Goal: Check status: Check status

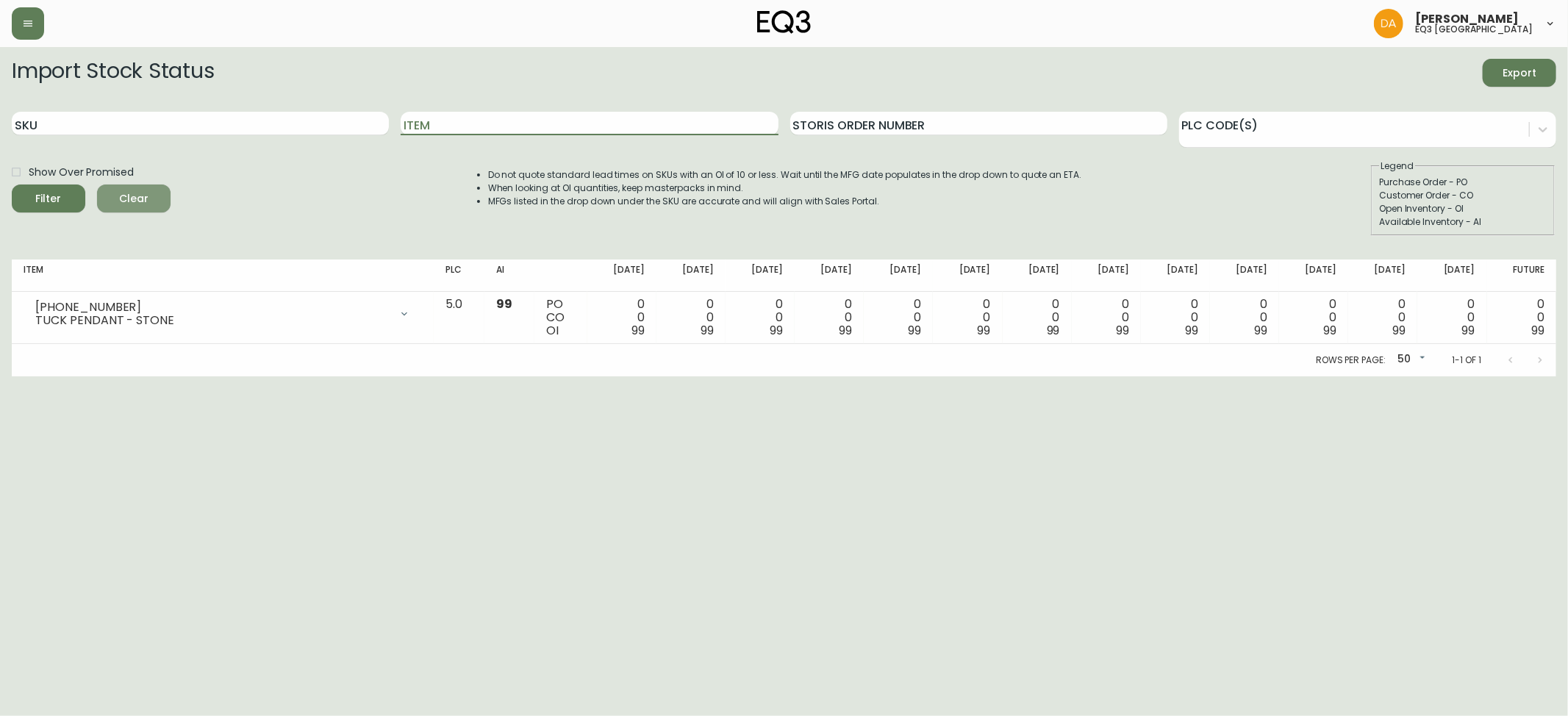
click at [134, 193] on span "Clear" at bounding box center [134, 199] width 50 height 18
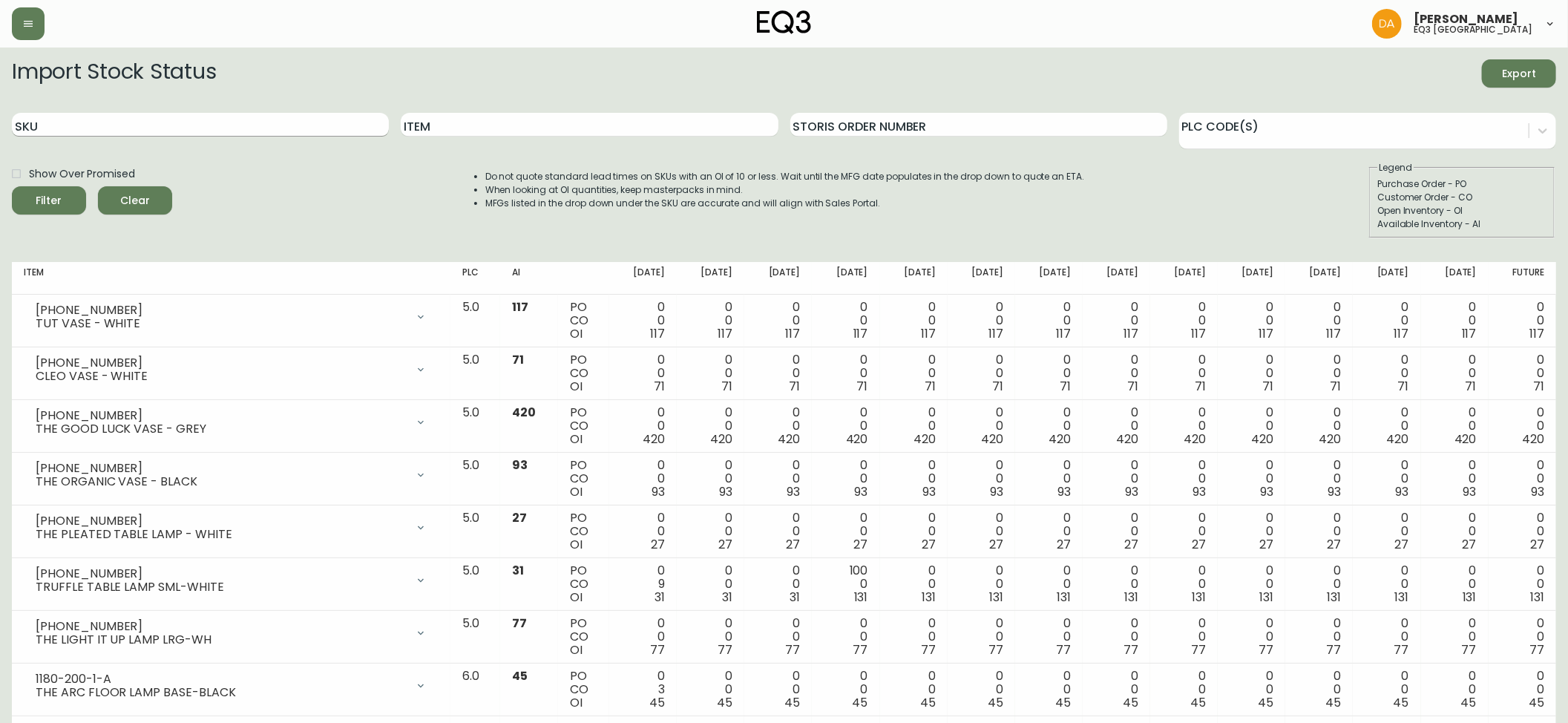
click at [48, 126] on input "SKU" at bounding box center [200, 125] width 377 height 24
paste input "3180-270-1-A"
type input "3180-270-1-A"
click at [54, 196] on div "Filter" at bounding box center [49, 201] width 26 height 19
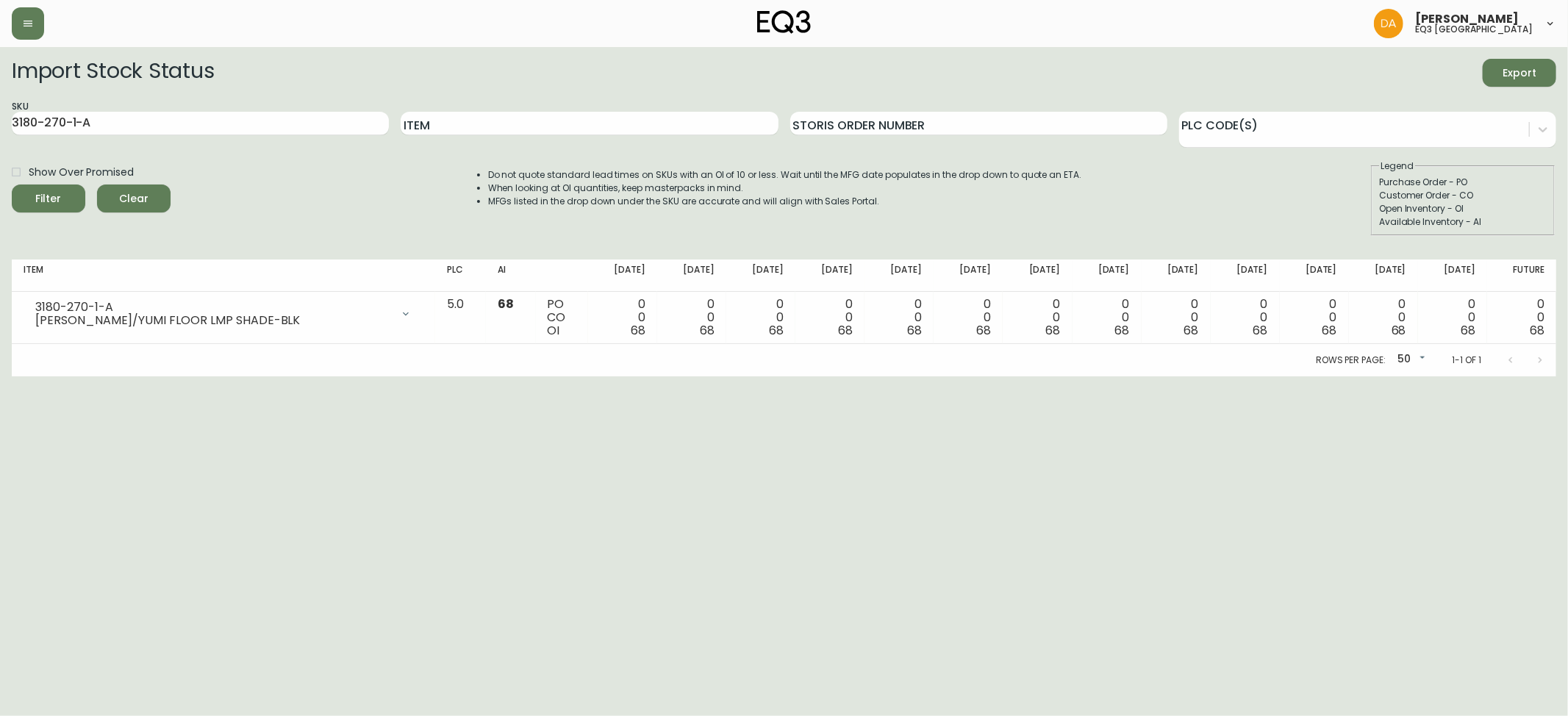
click at [136, 191] on span "Clear" at bounding box center [134, 199] width 50 height 18
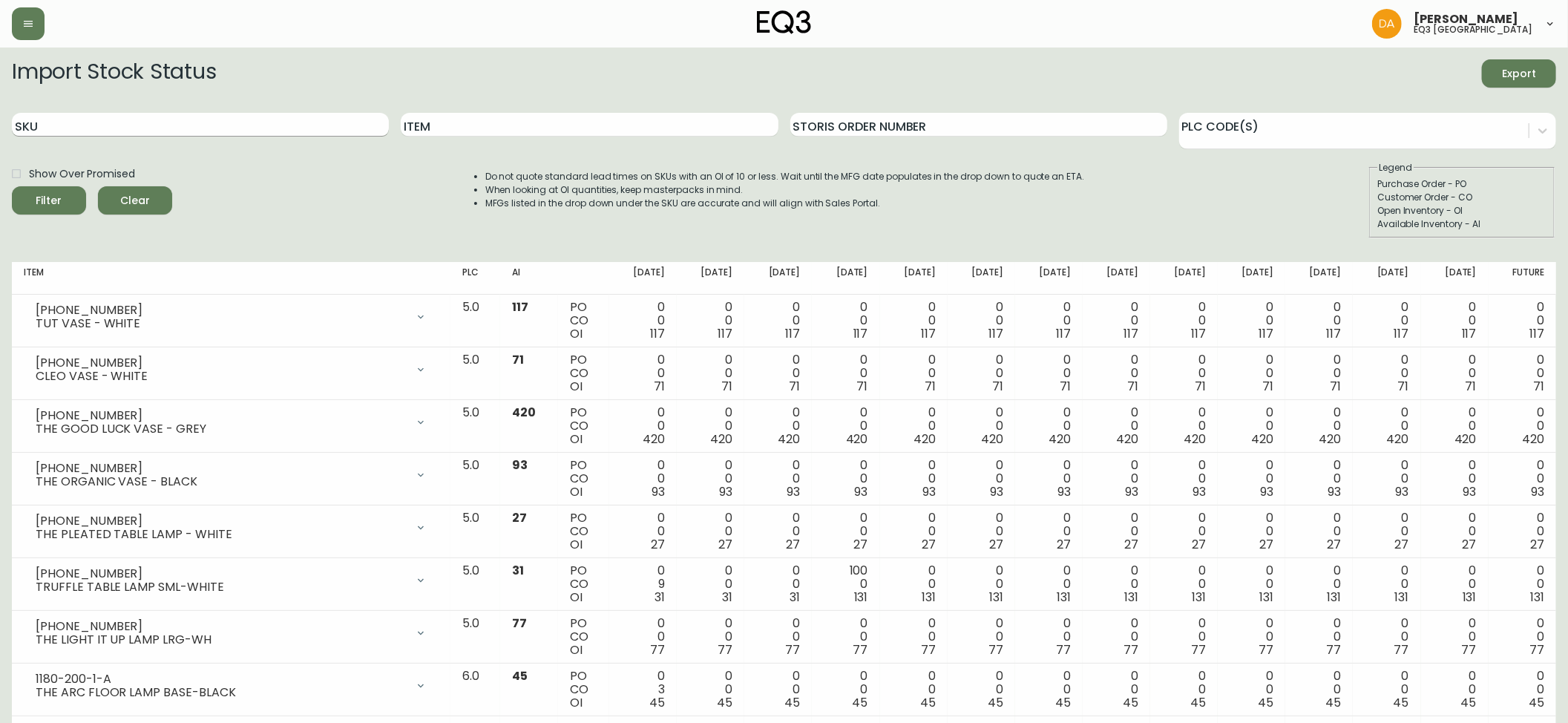
click at [45, 128] on input "SKU" at bounding box center [200, 125] width 377 height 24
paste input "3180-268-1-B"
type input "3180-268-1-B"
click at [49, 197] on icon "submit" at bounding box center [44, 199] width 19 height 19
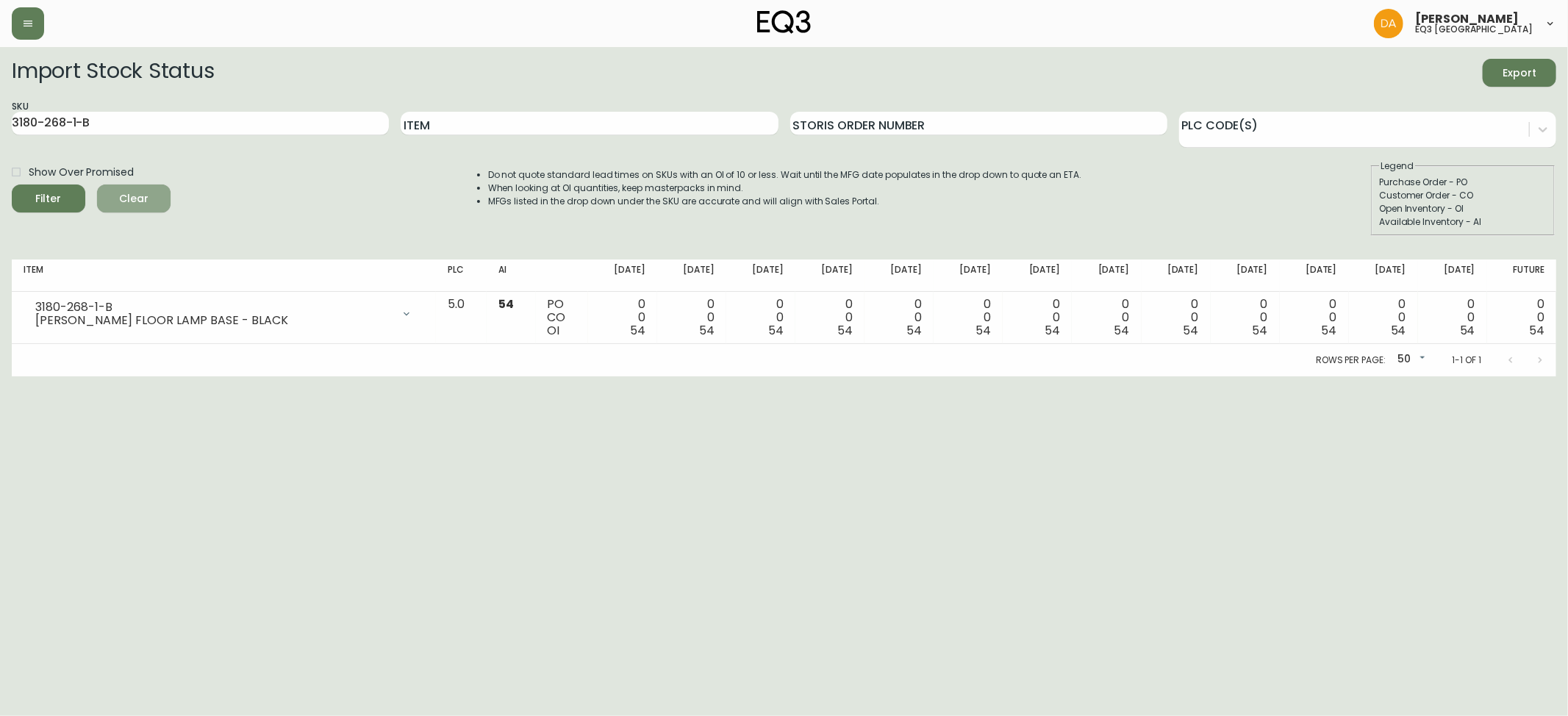
click at [140, 189] on button "Clear" at bounding box center [134, 199] width 74 height 28
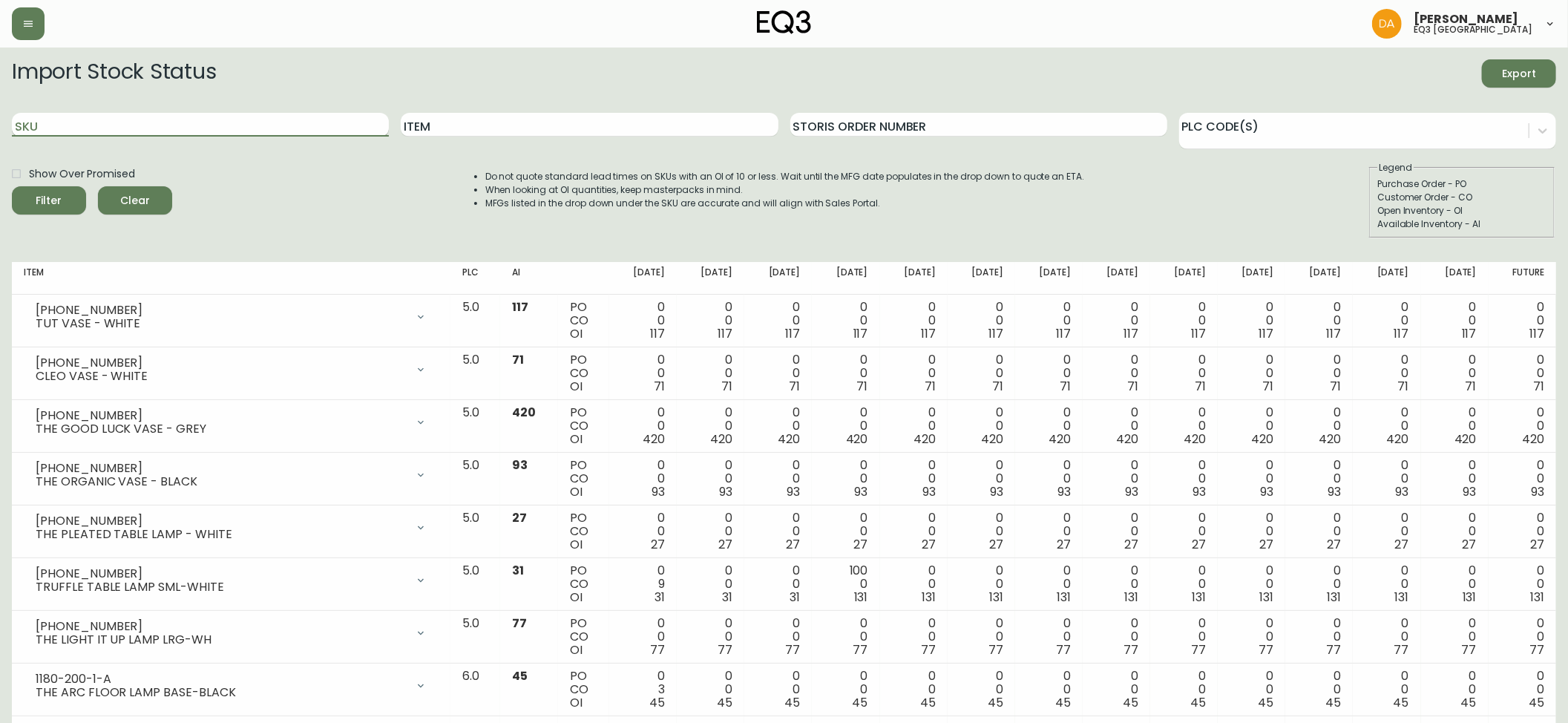
click at [65, 126] on input "SKU" at bounding box center [200, 125] width 377 height 24
paste input "[PHONE_NUMBER]"
type input "[PHONE_NUMBER]"
click at [55, 202] on span "Filter" at bounding box center [49, 201] width 26 height 19
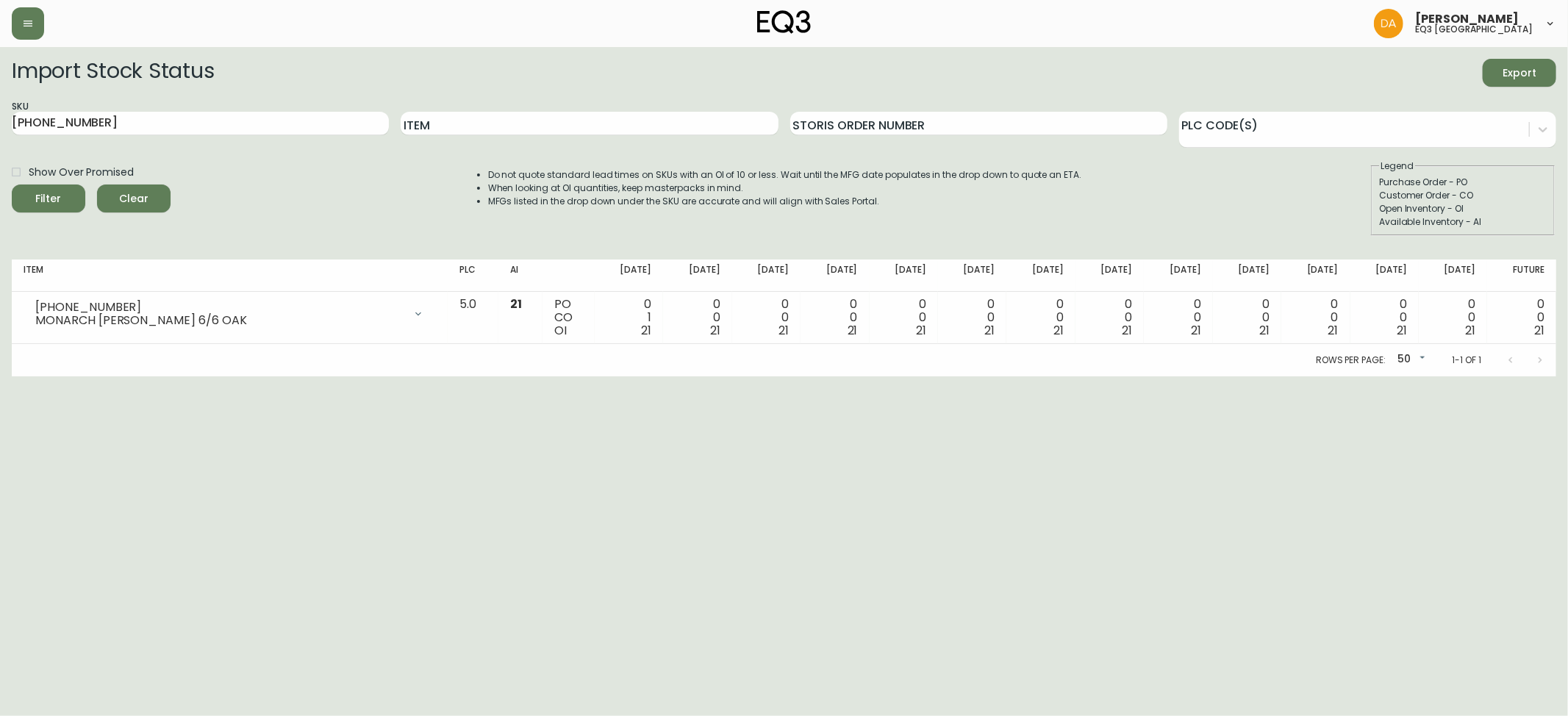
click at [143, 198] on span "Clear" at bounding box center [134, 199] width 50 height 18
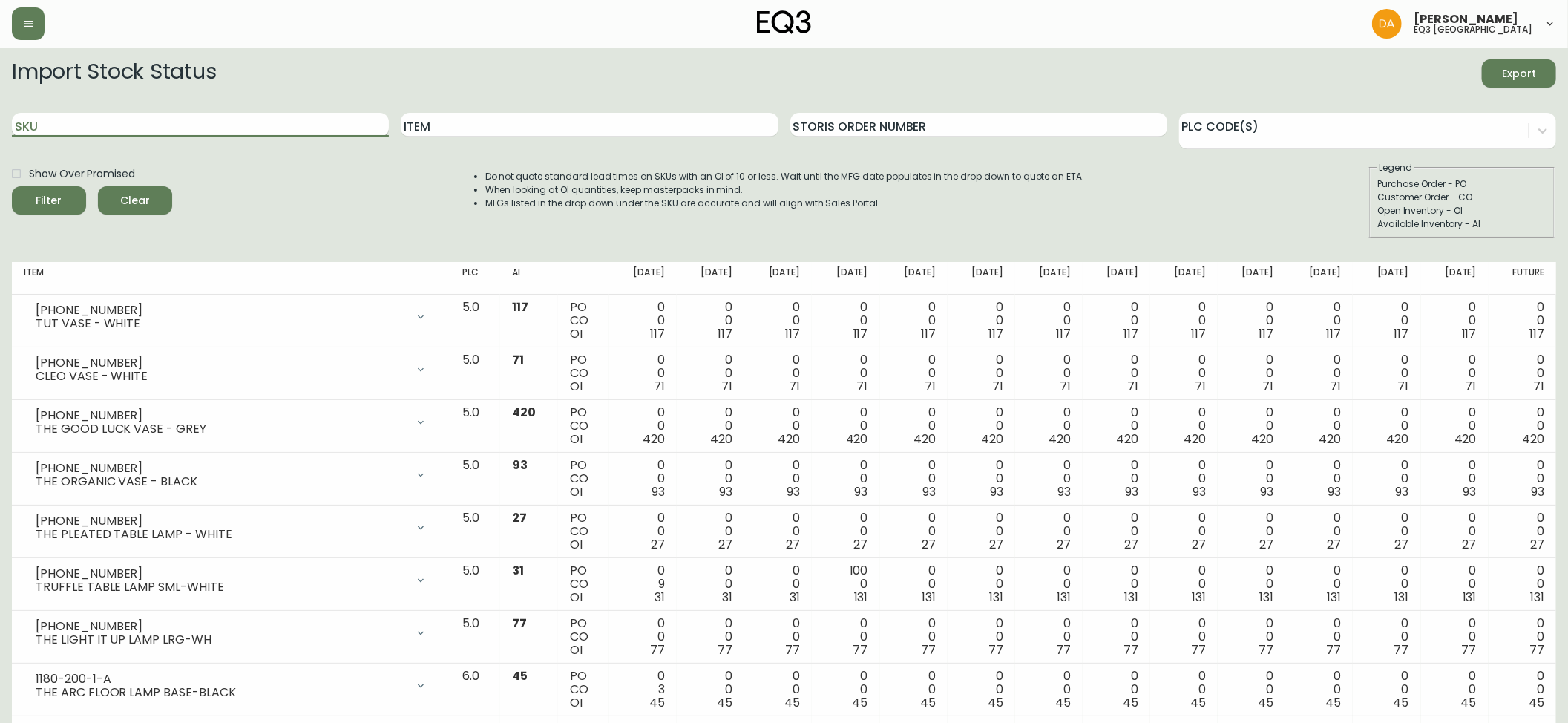
click at [46, 120] on input "SKU" at bounding box center [200, 125] width 377 height 24
paste input "[PHONE_NUMBER]"
type input "[PHONE_NUMBER]"
click at [54, 193] on div "Filter" at bounding box center [49, 201] width 26 height 19
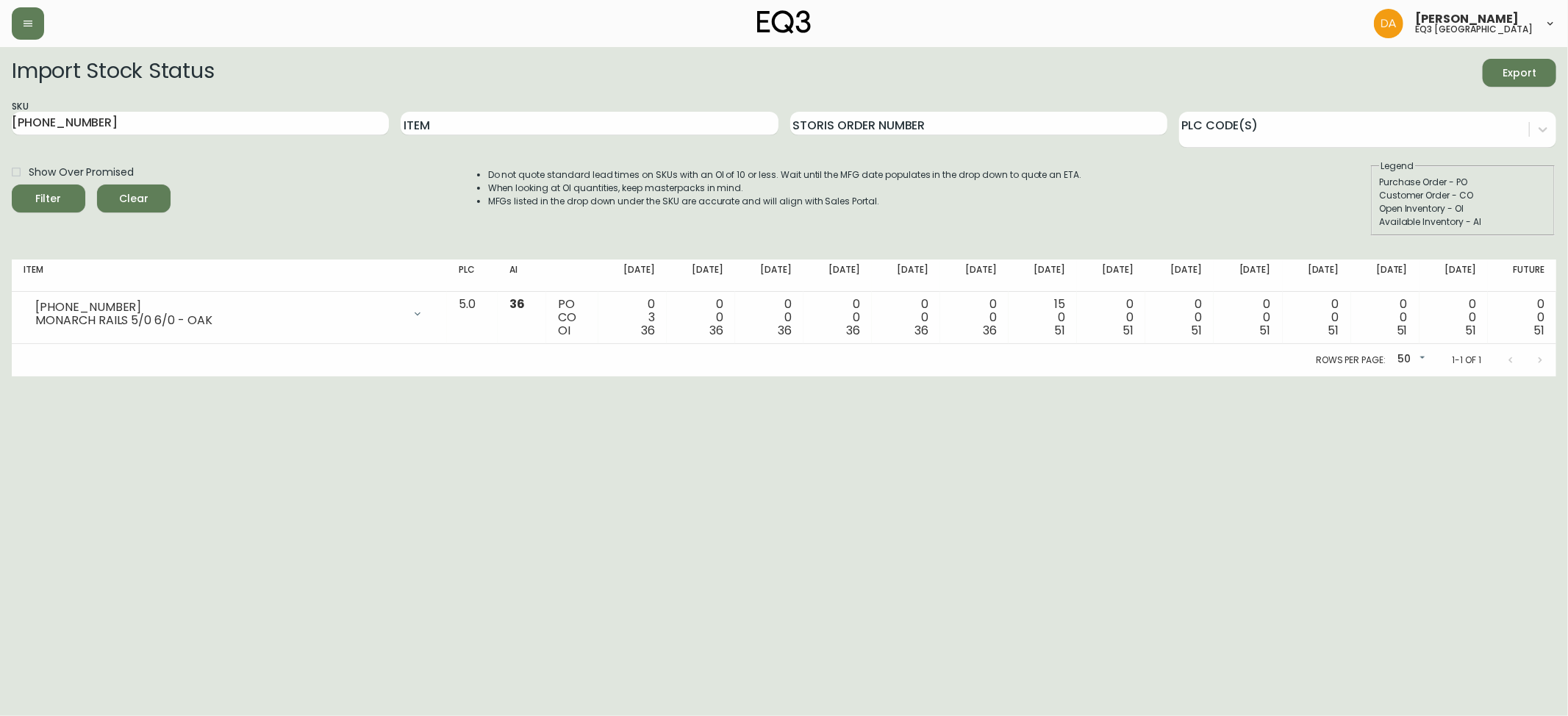
click at [134, 200] on span "Clear" at bounding box center [134, 199] width 50 height 18
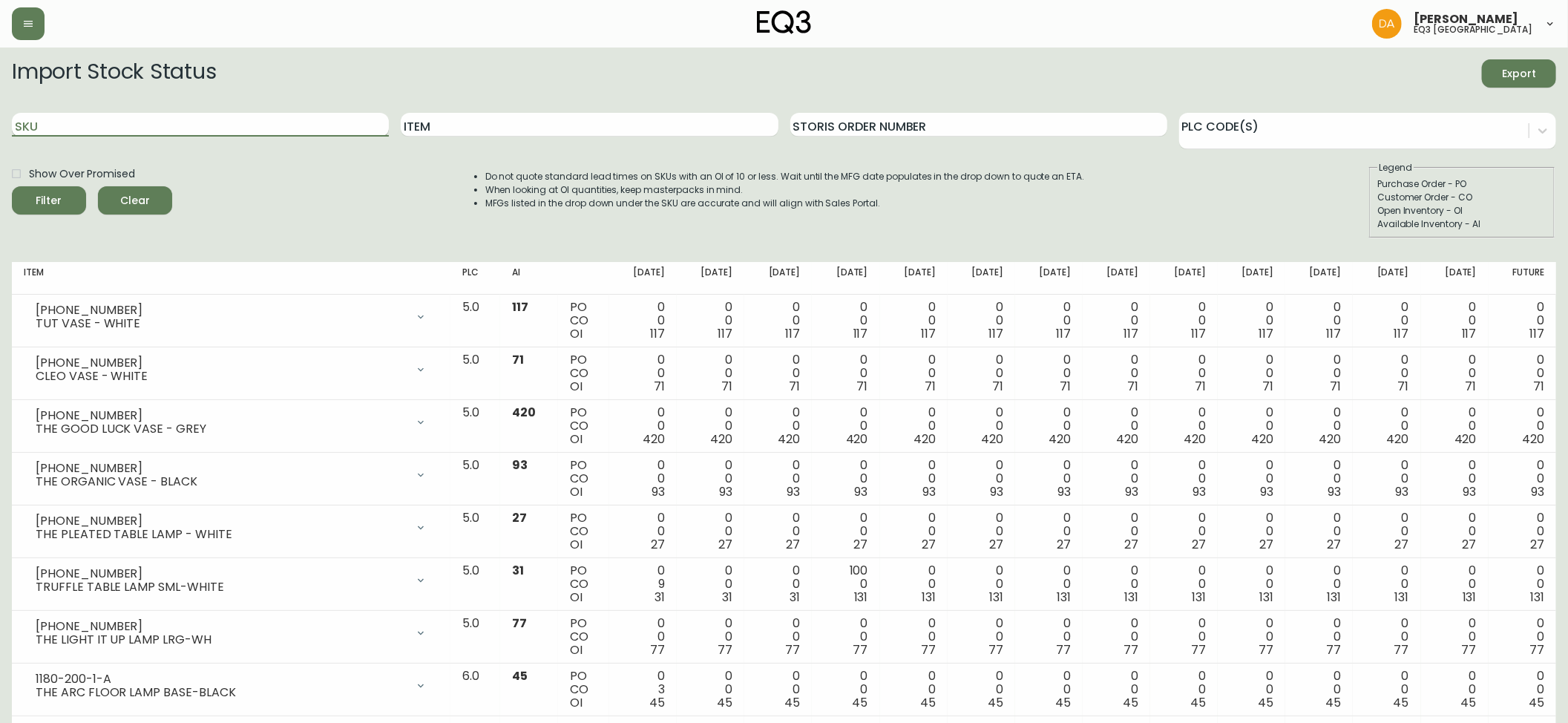
click at [48, 126] on input "SKU" at bounding box center [200, 125] width 377 height 24
paste input "[PHONE_NUMBER]"
type input "[PHONE_NUMBER]"
click at [55, 191] on button "Filter" at bounding box center [49, 201] width 74 height 28
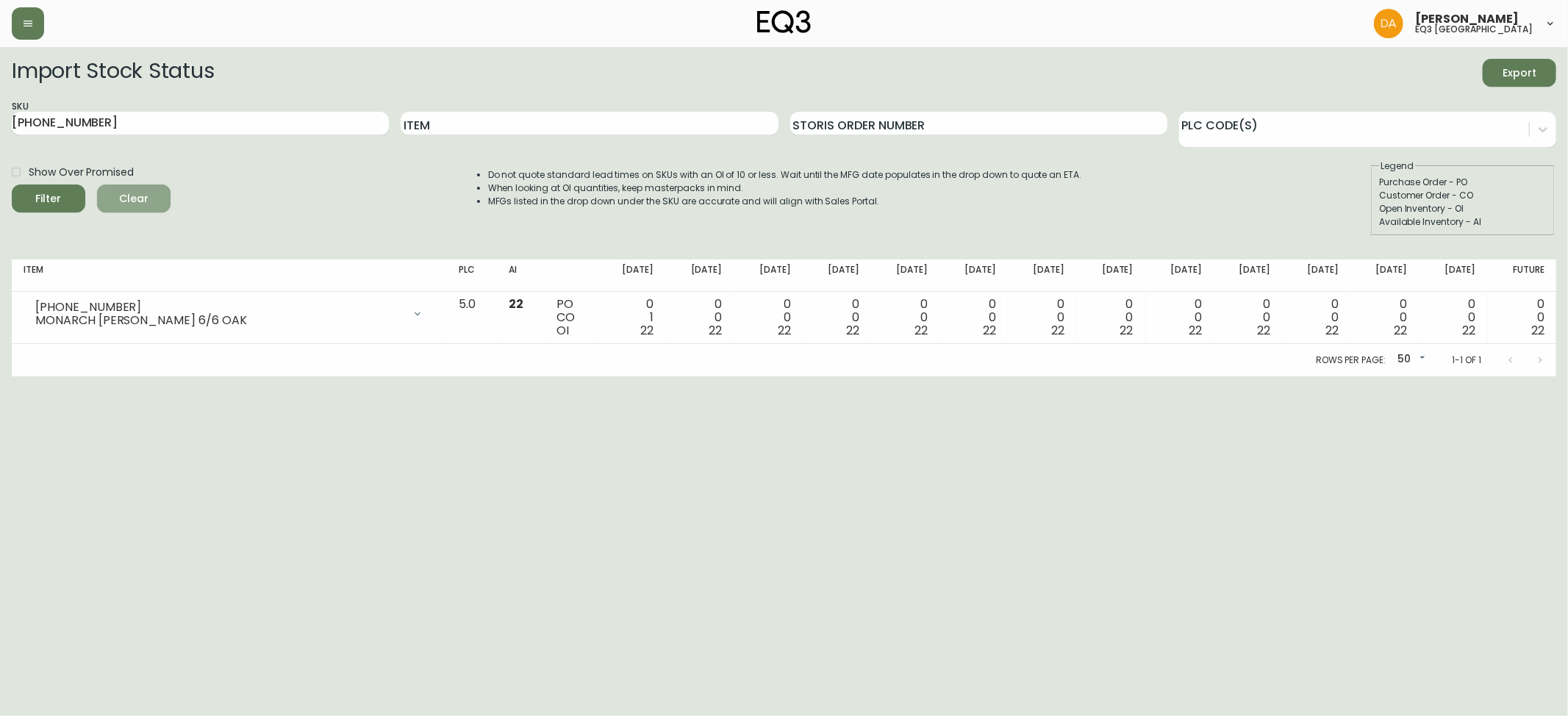
click at [133, 196] on span "Clear" at bounding box center [134, 199] width 50 height 18
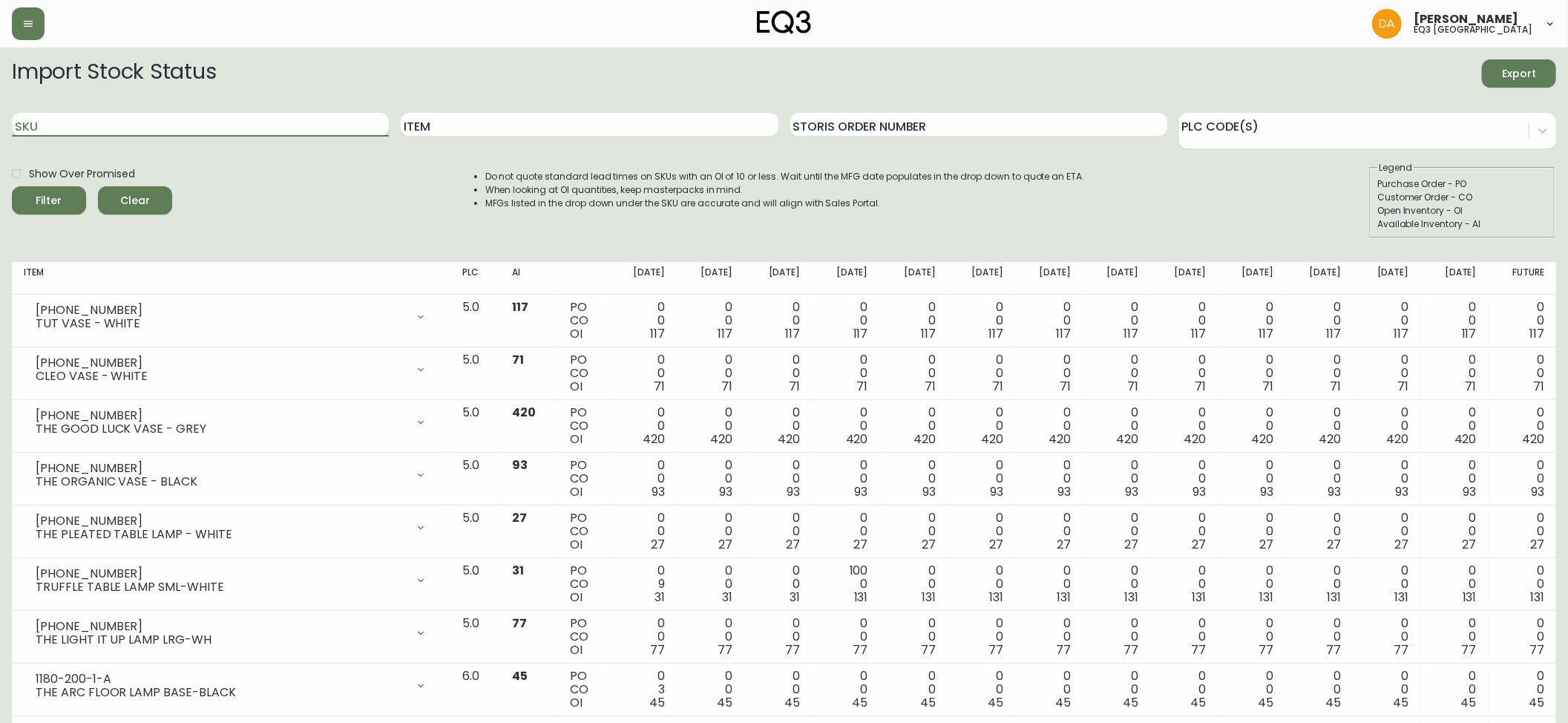
click at [65, 120] on input "SKU" at bounding box center [200, 125] width 377 height 24
paste input "[PHONE_NUMBER]"
type input "[PHONE_NUMBER]"
click at [56, 193] on div "Filter" at bounding box center [49, 201] width 26 height 19
